Goal: Information Seeking & Learning: Learn about a topic

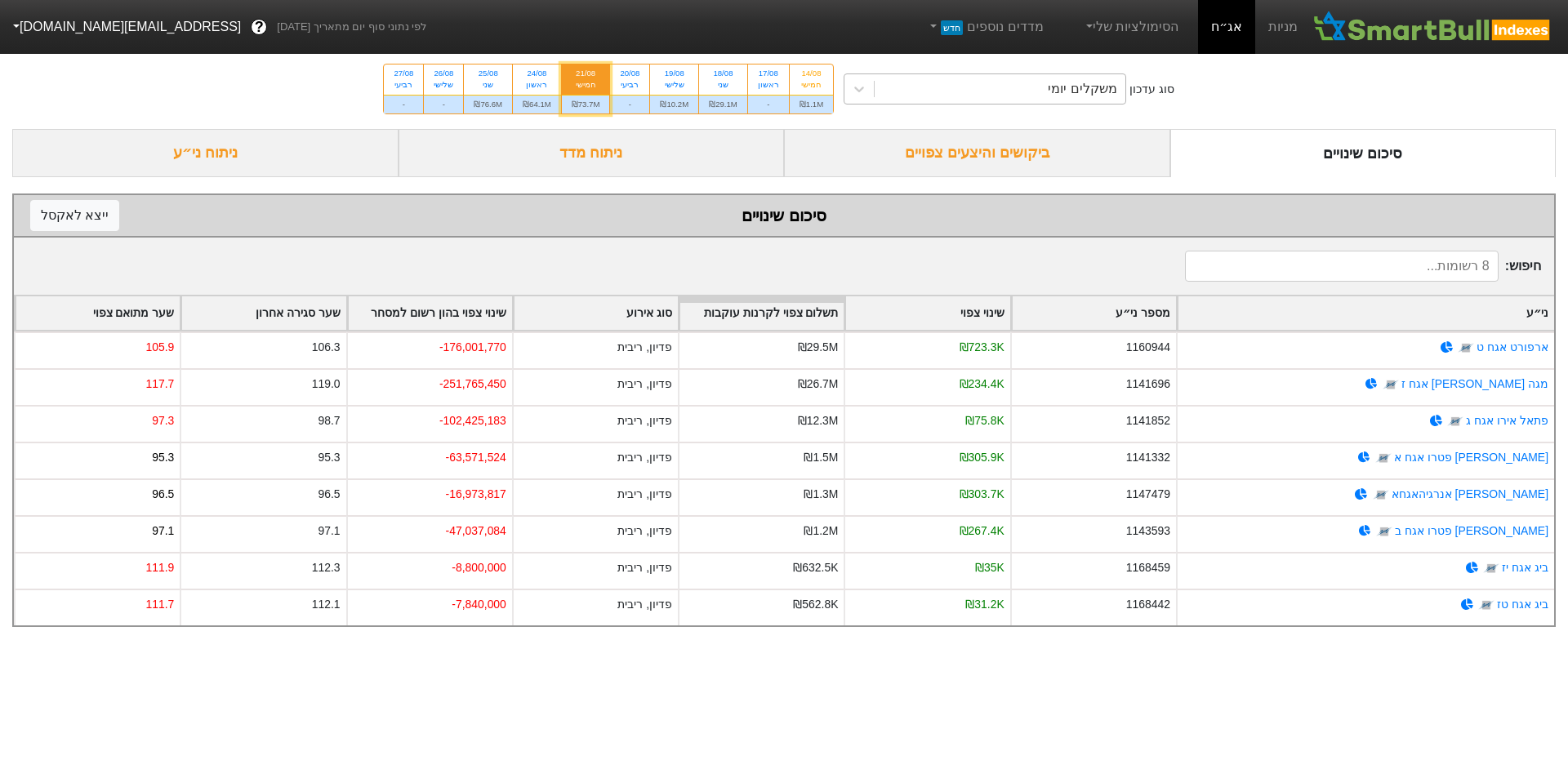
click at [1071, 86] on div "משקלים יומי" at bounding box center [1082, 89] width 69 height 20
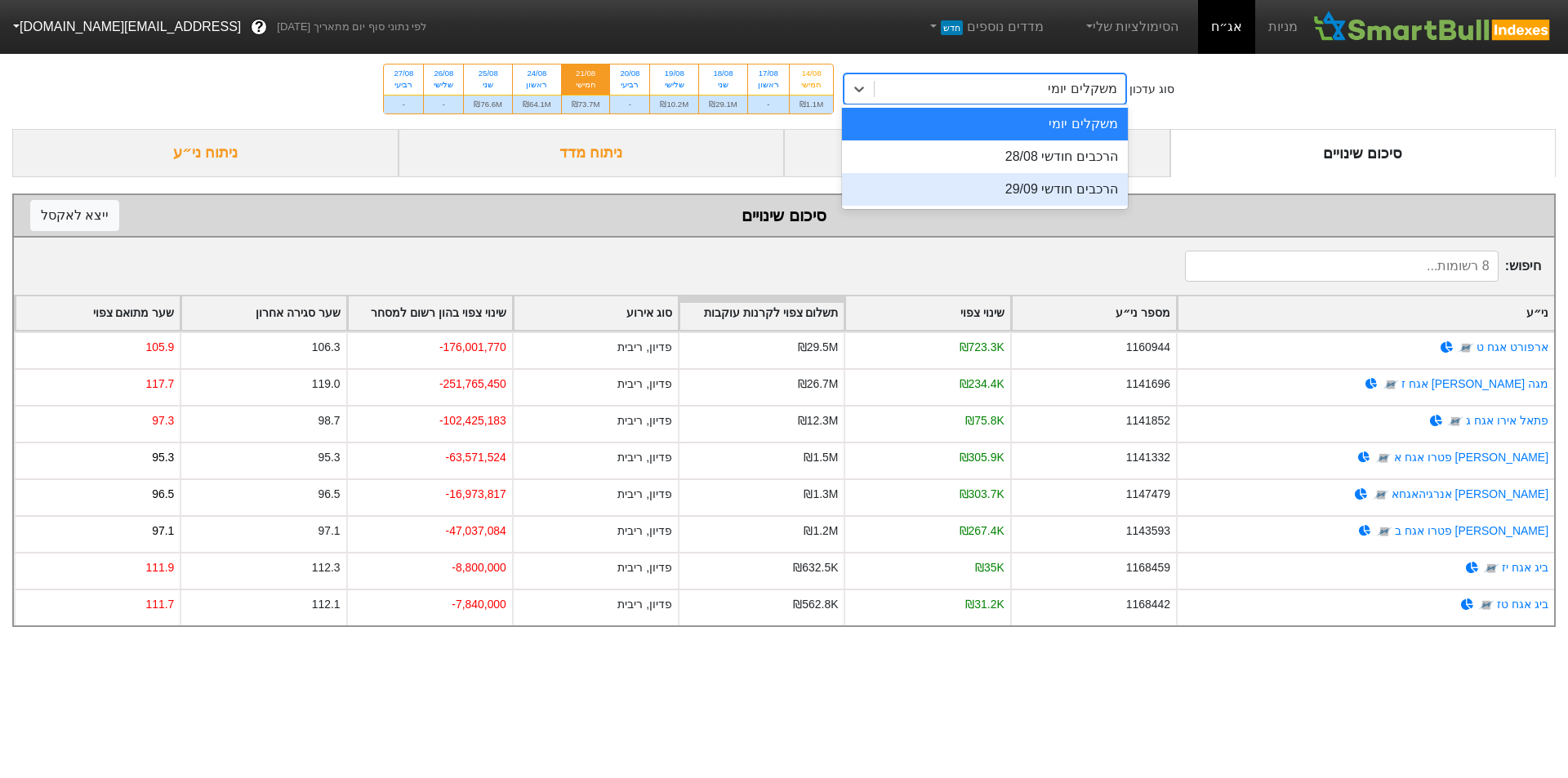
click at [1082, 179] on div "הרכבים חודשי 29/09" at bounding box center [985, 189] width 286 height 33
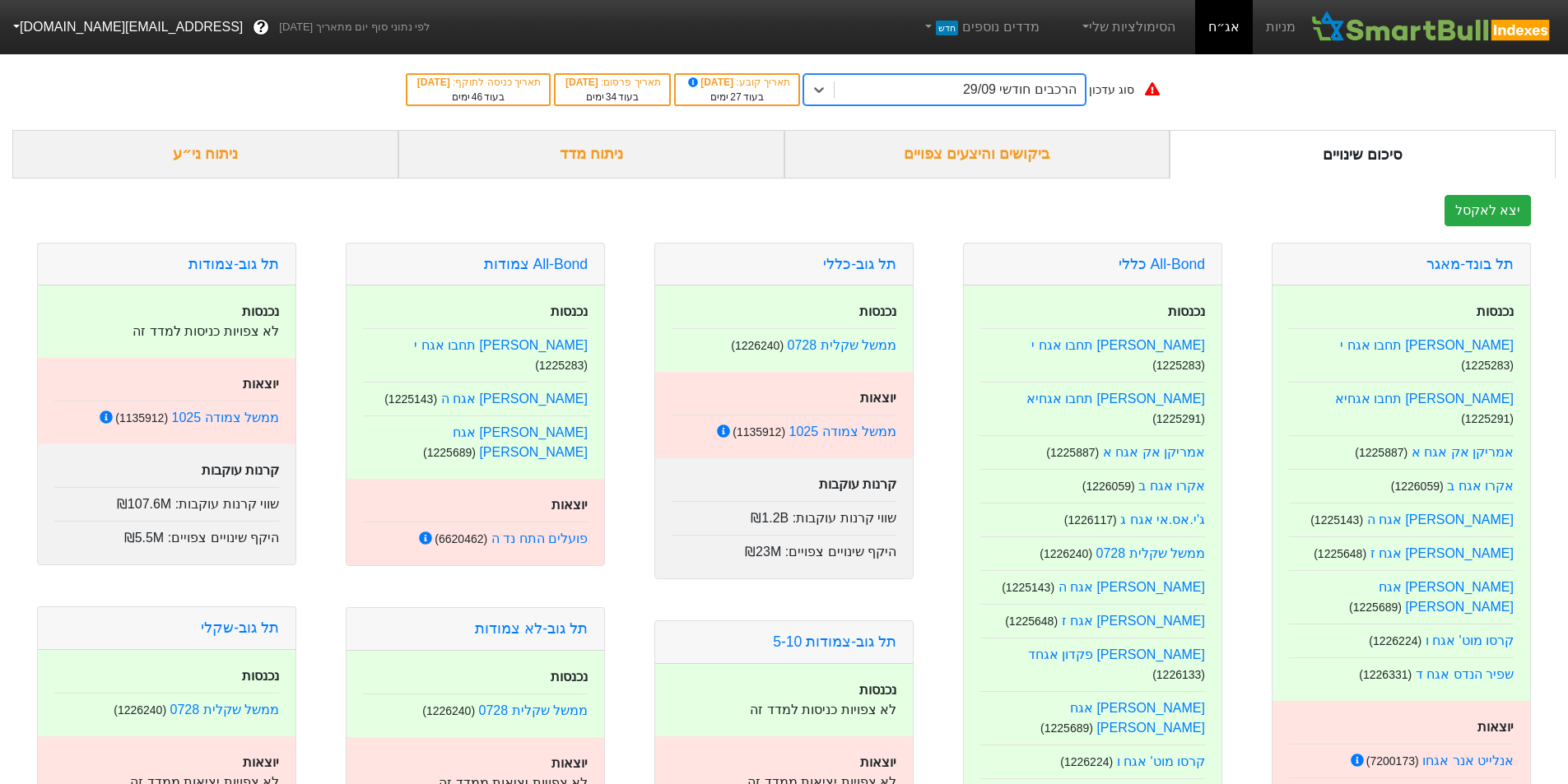
click at [620, 160] on div "ניתוח מדד" at bounding box center [591, 154] width 386 height 48
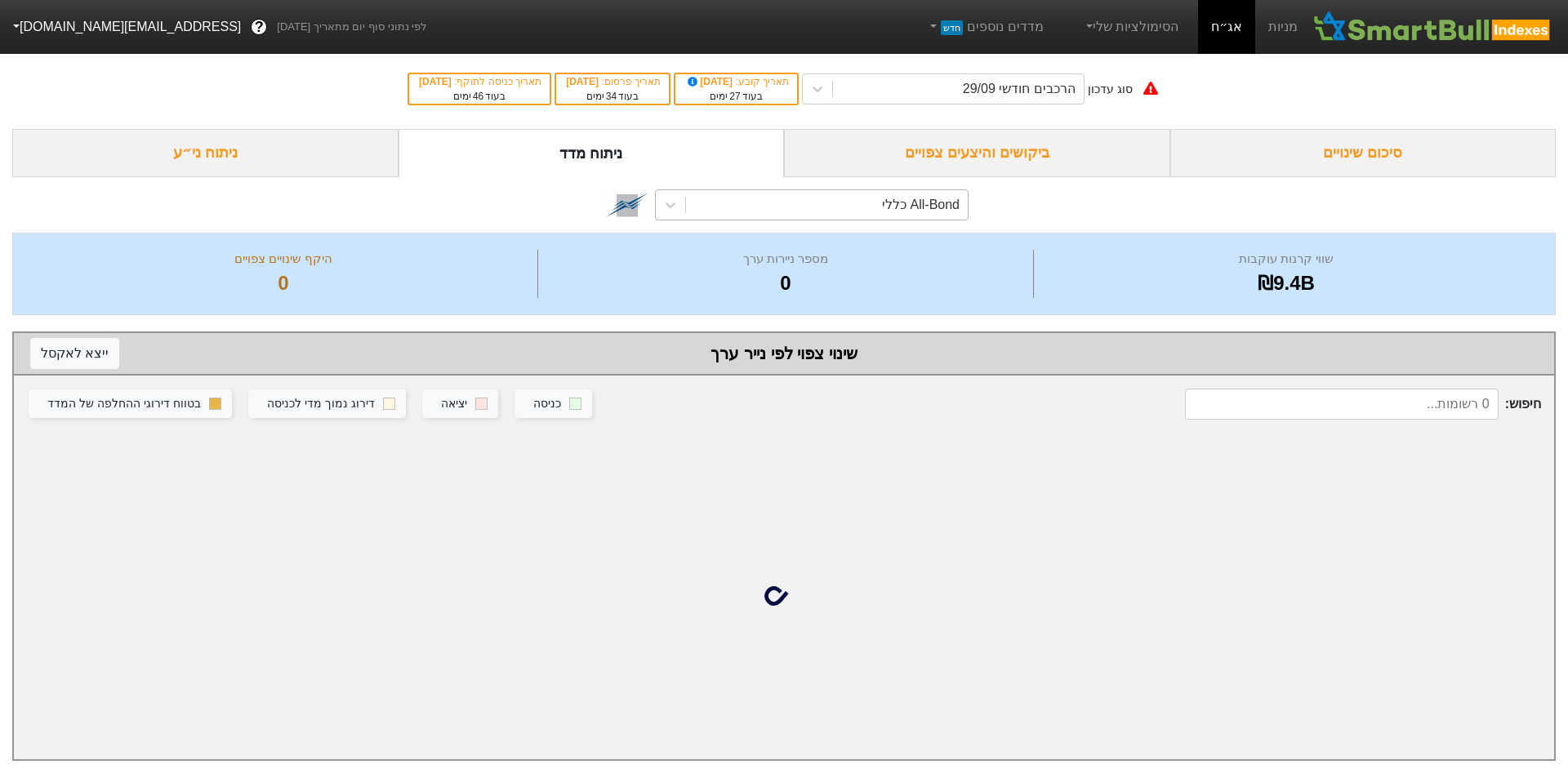
click at [921, 204] on div "All-Bond כללי" at bounding box center [921, 205] width 78 height 20
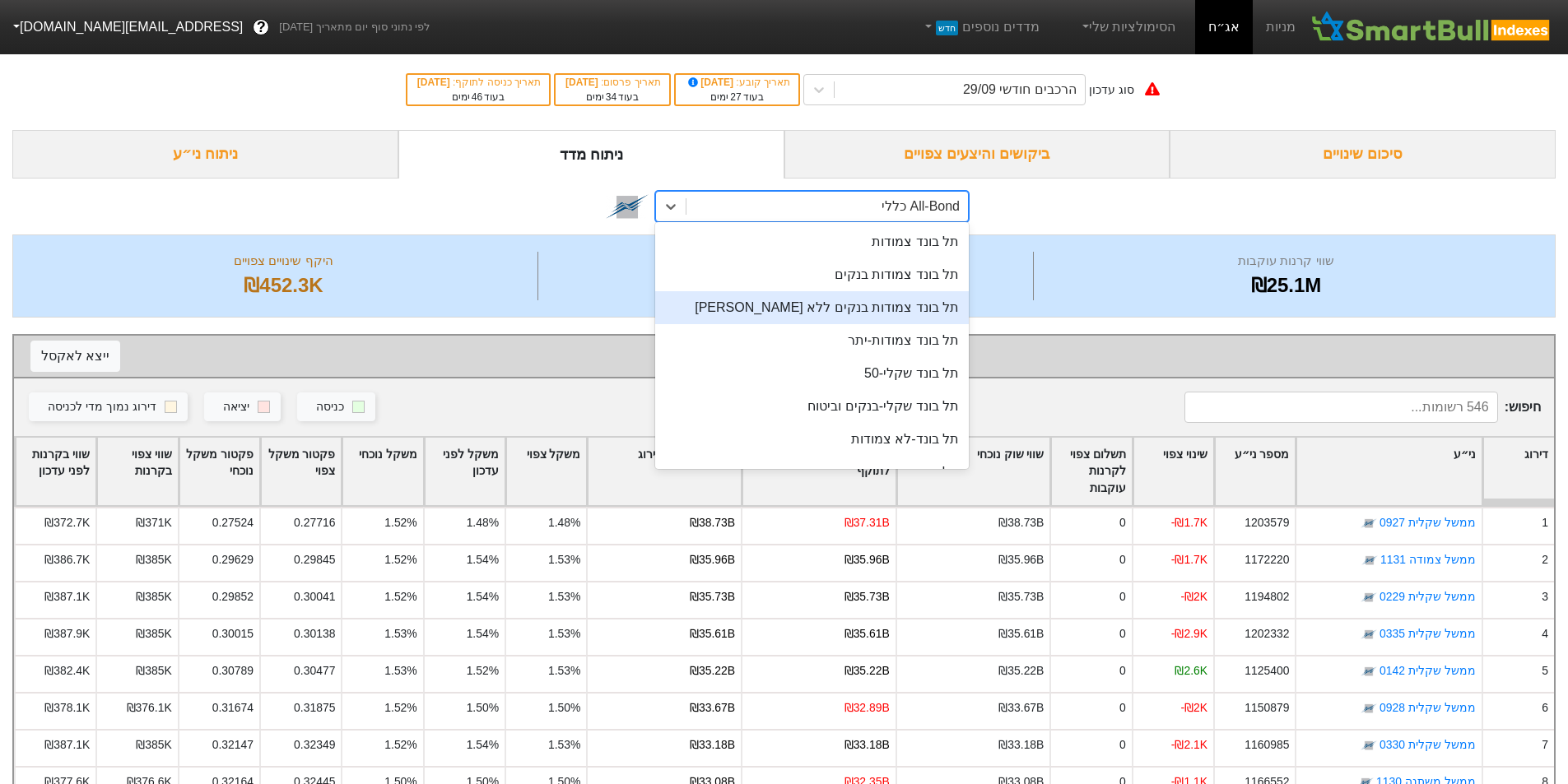
scroll to position [438, 0]
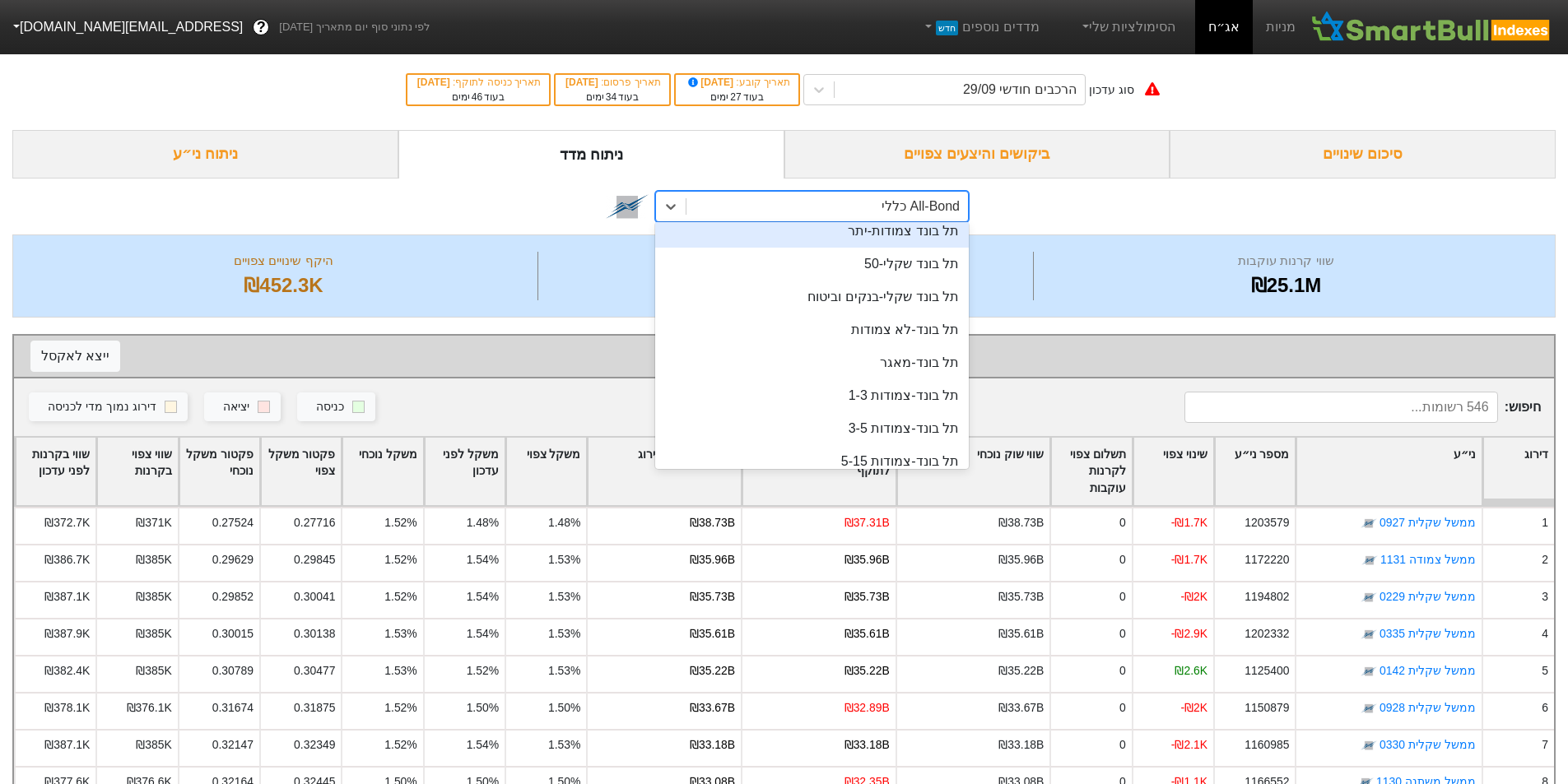
click at [904, 247] on div "תל בונד צמודות-יתר" at bounding box center [811, 231] width 313 height 33
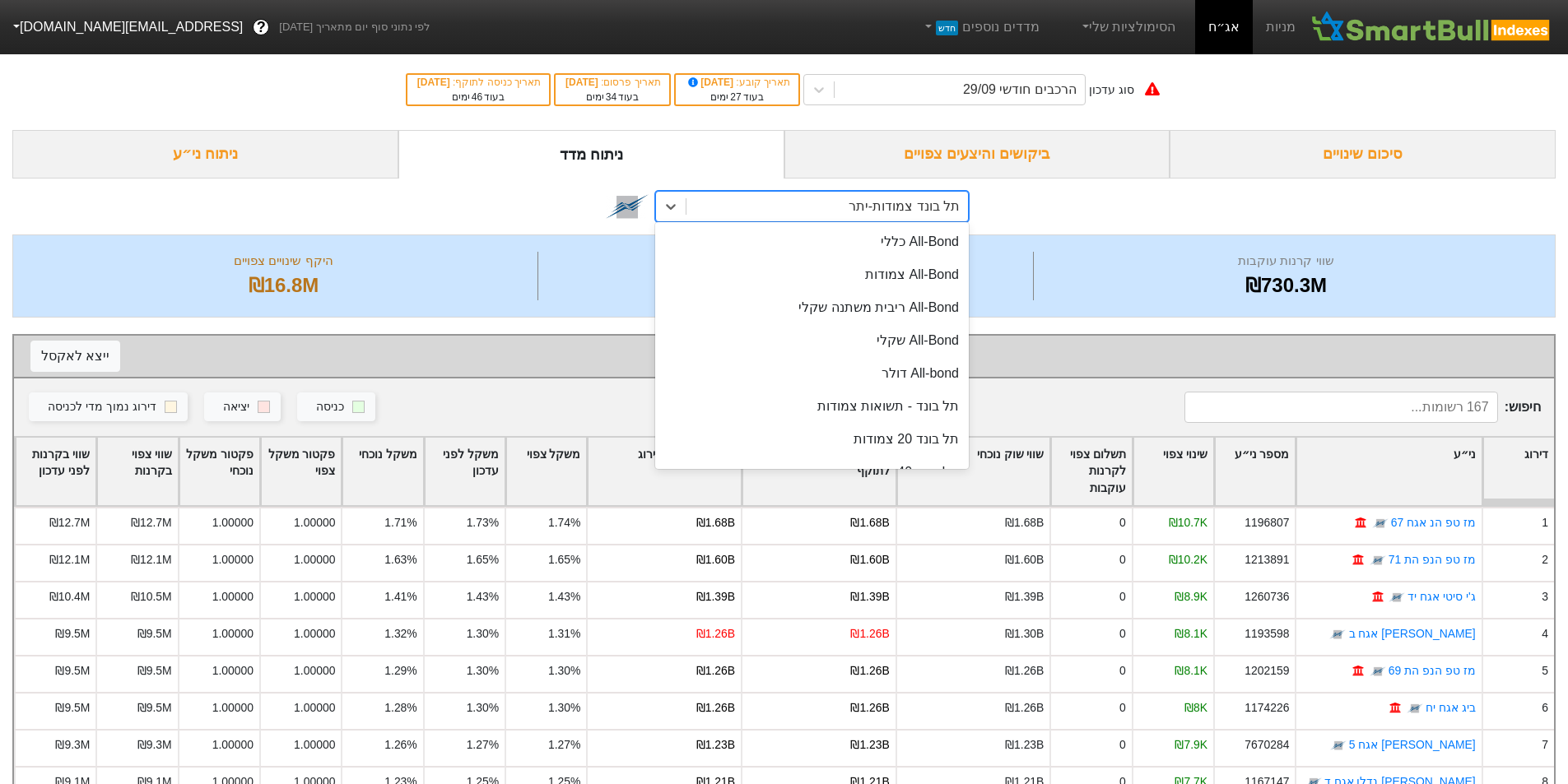
click at [916, 211] on div "תל בונד צמודות-יתר" at bounding box center [904, 206] width 111 height 20
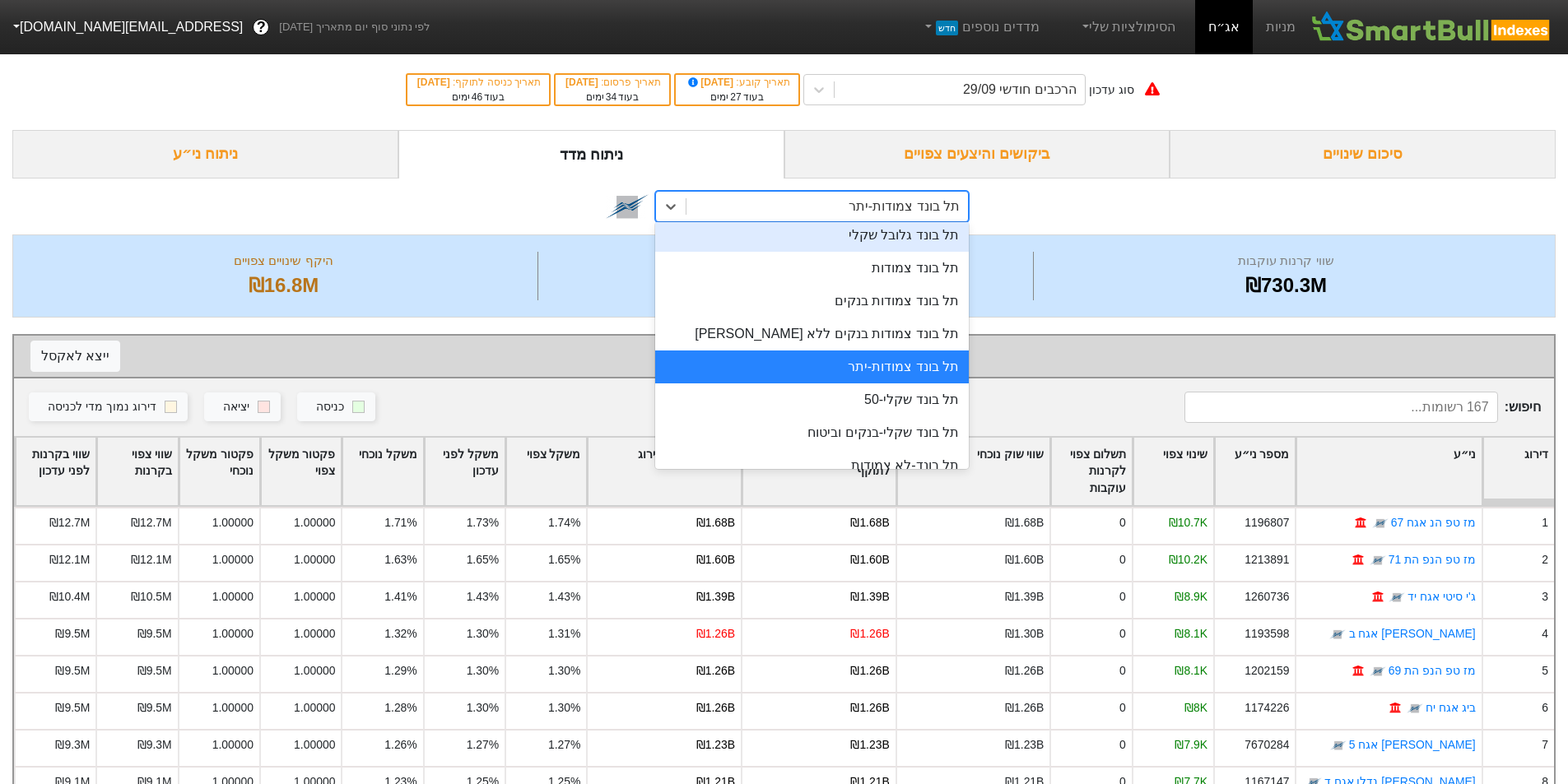
scroll to position [337, 0]
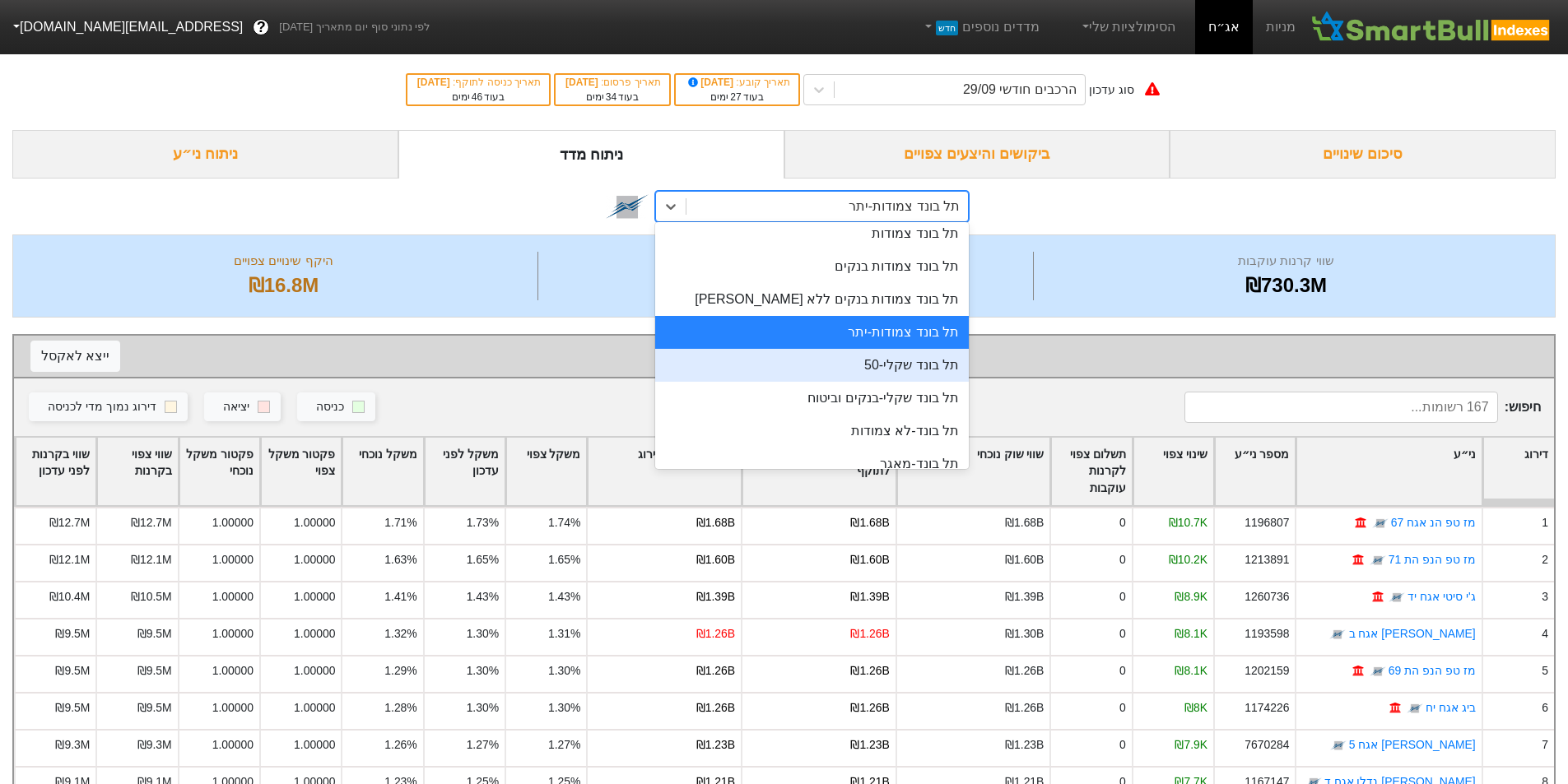
click at [906, 361] on div "תל בונד שקלי-50" at bounding box center [811, 365] width 313 height 33
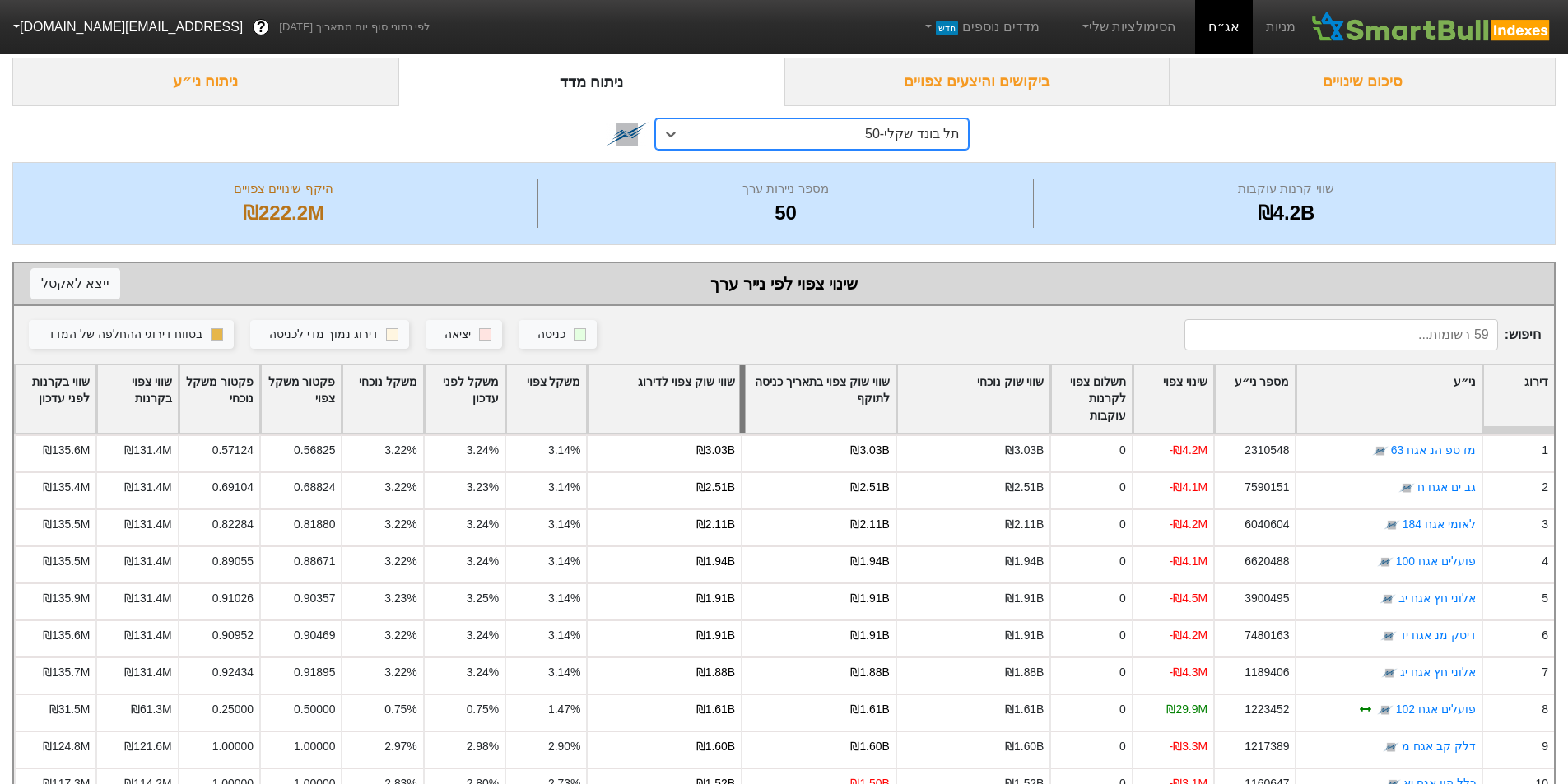
scroll to position [110, 0]
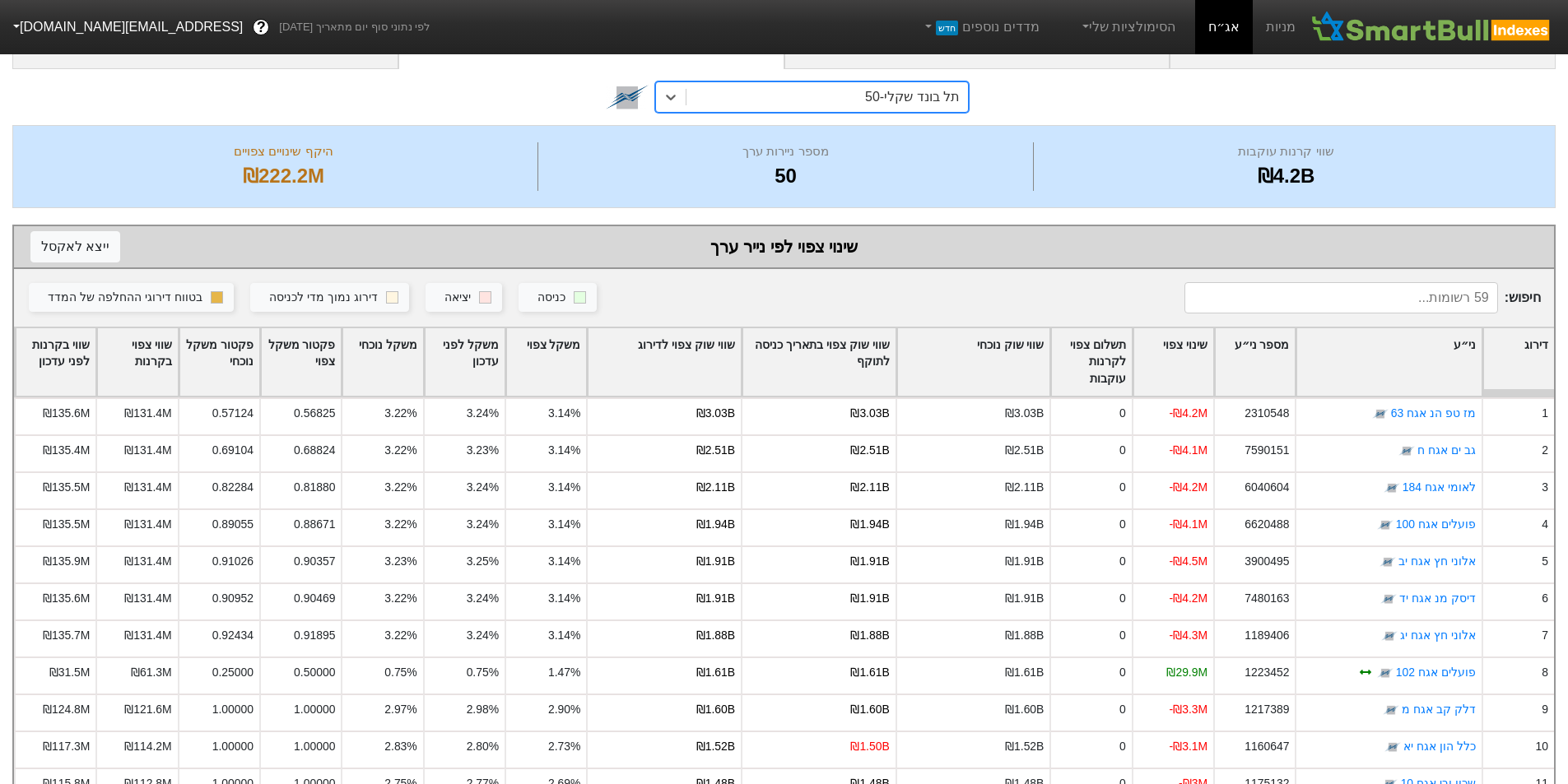
click at [704, 337] on div "שווי שוק צפוי לדירוג" at bounding box center [664, 362] width 153 height 68
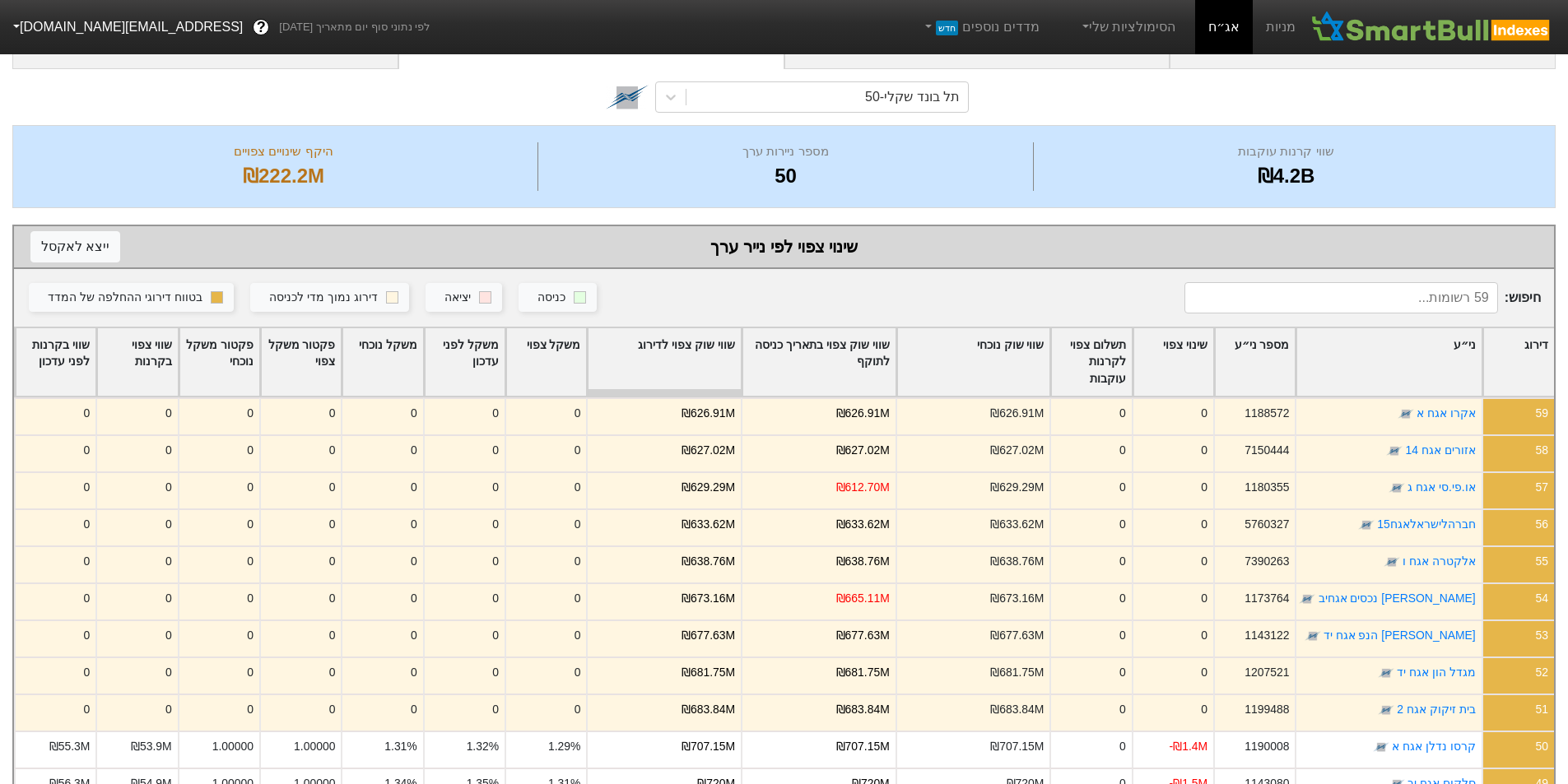
click at [708, 353] on div "שווי שוק צפוי לדירוג" at bounding box center [664, 362] width 153 height 68
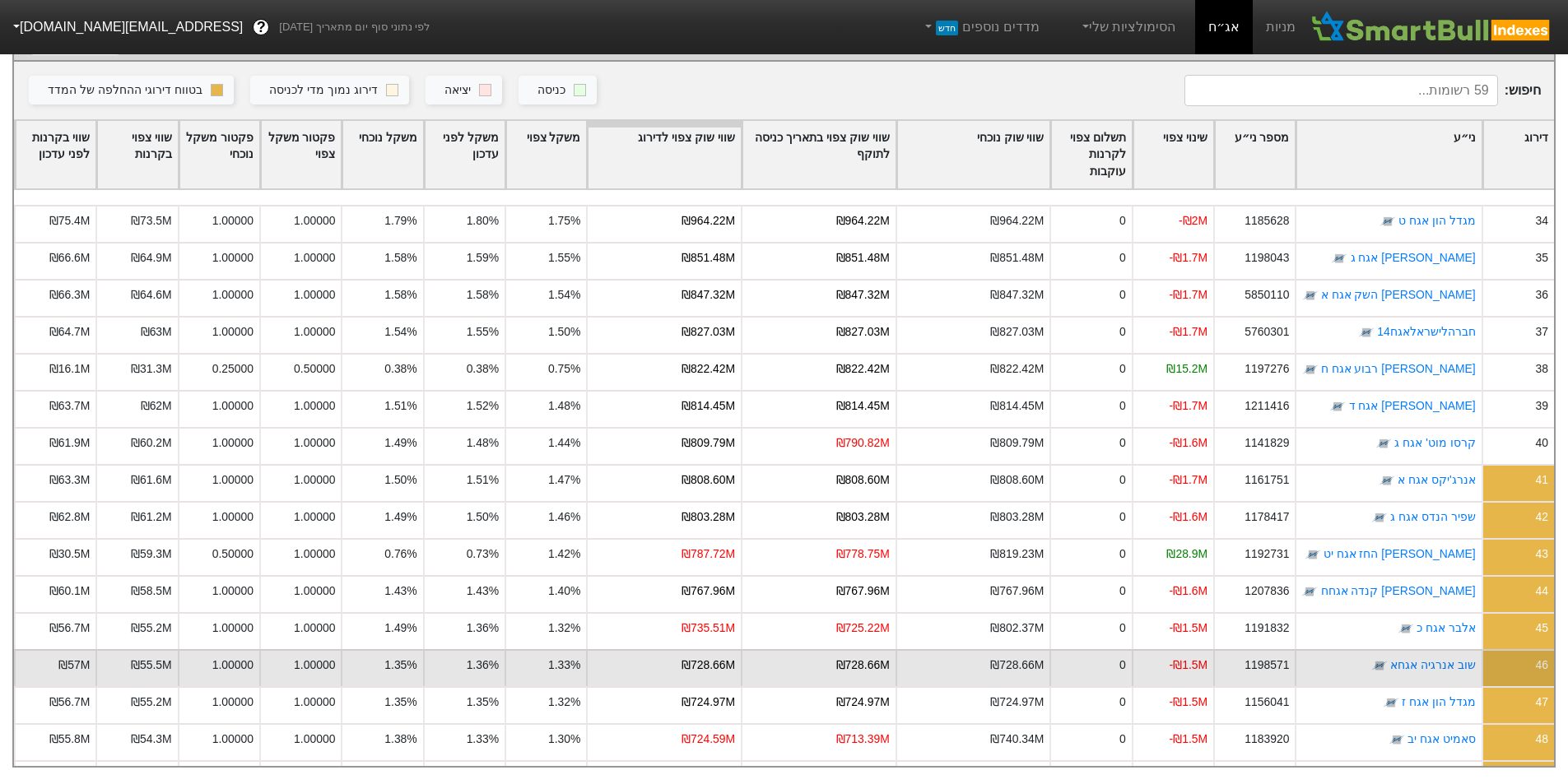
scroll to position [1609, 0]
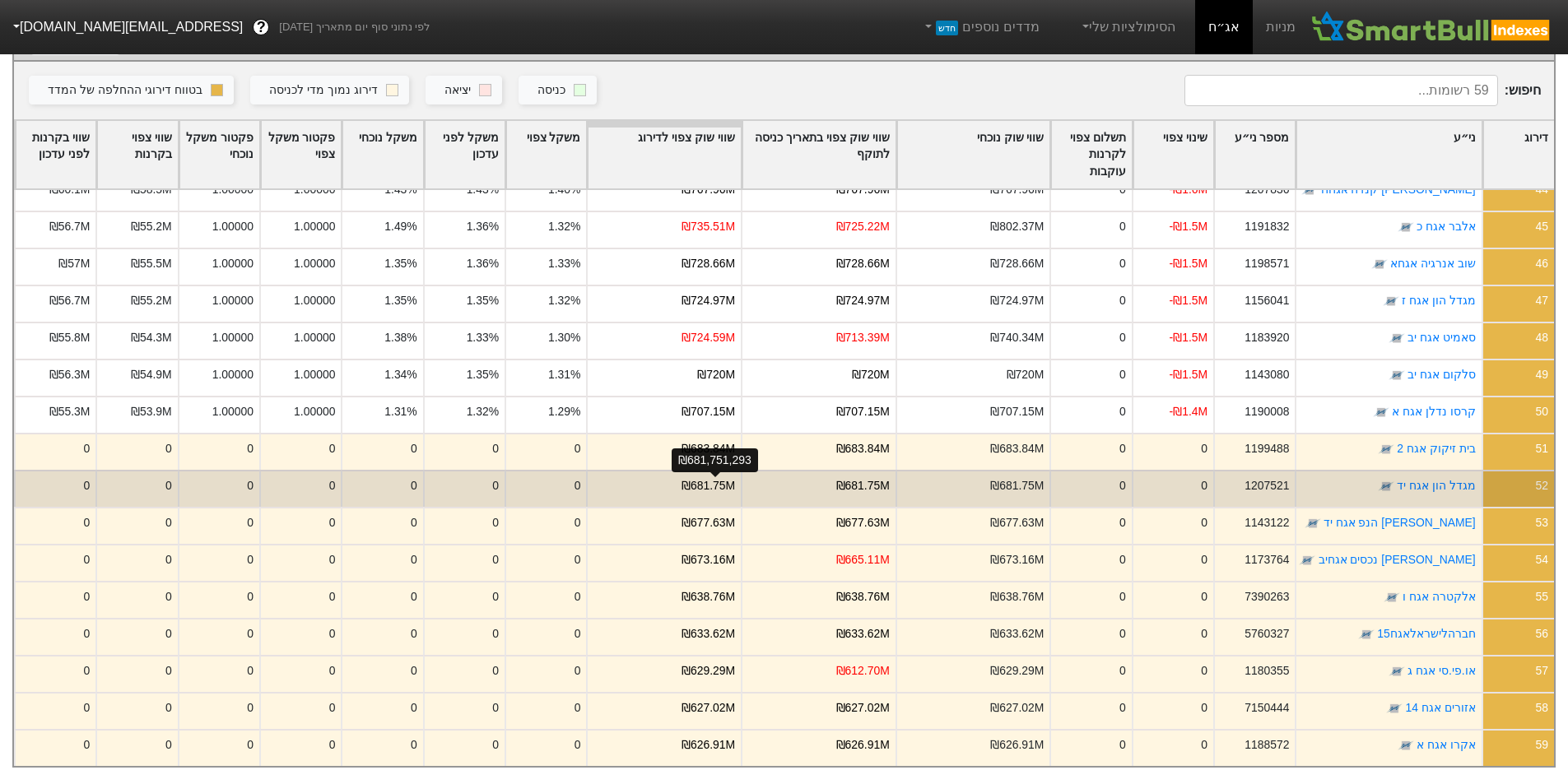
click at [723, 477] on div "₪681.75M" at bounding box center [708, 486] width 54 height 17
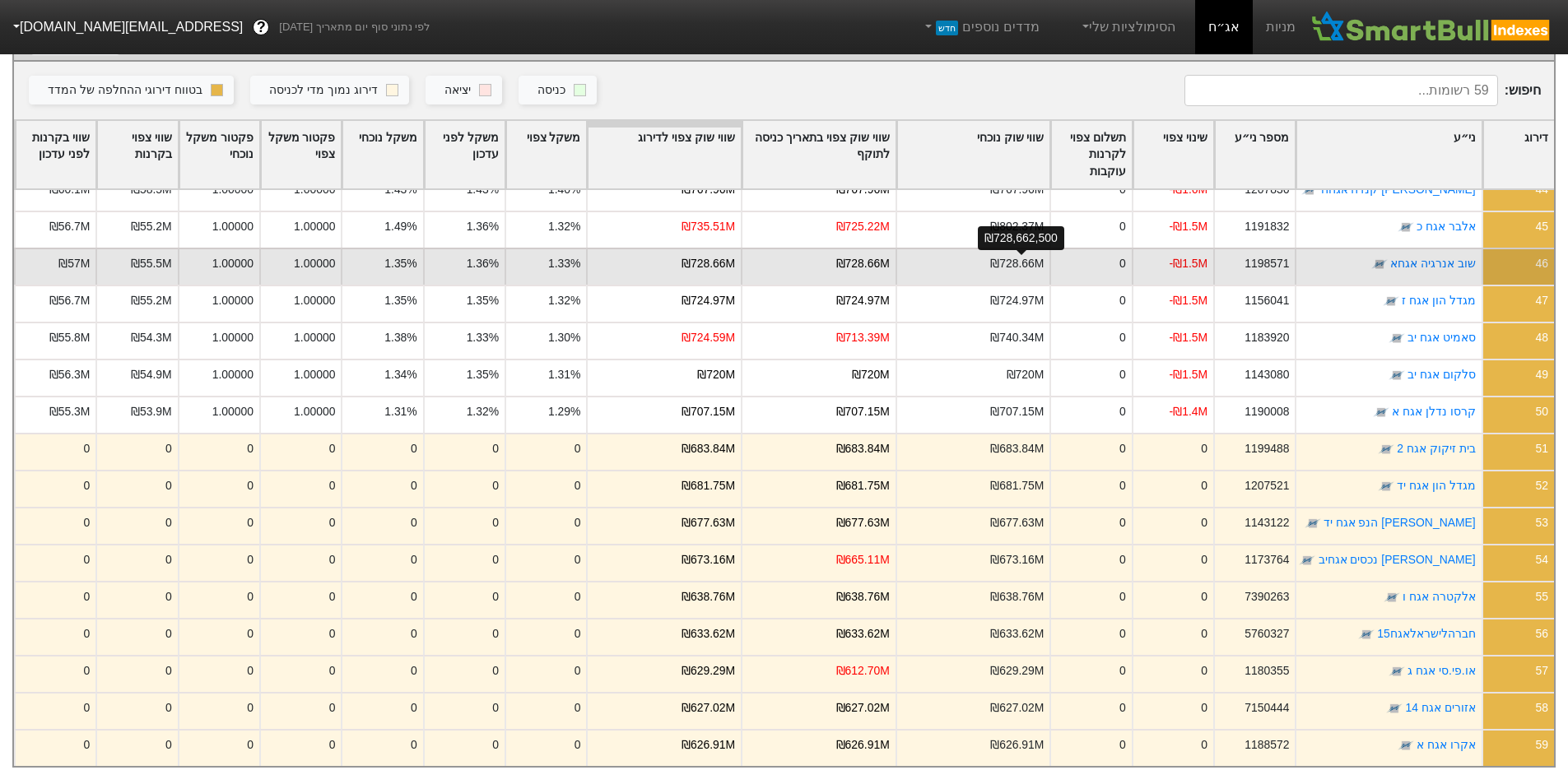
click at [1024, 255] on div "₪728.66M" at bounding box center [1017, 264] width 54 height 17
